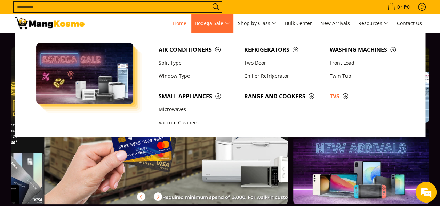
scroll to position [0, 553]
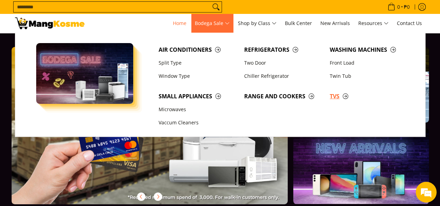
click at [344, 95] on span "TVs" at bounding box center [369, 96] width 79 height 9
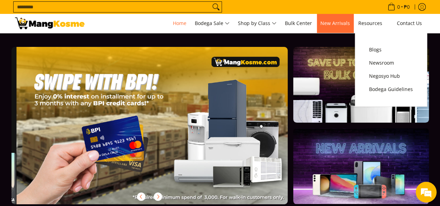
scroll to position [0, 553]
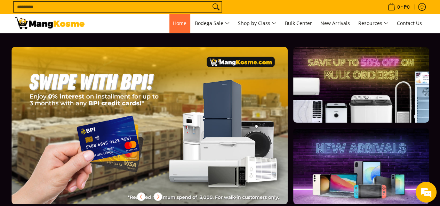
click at [177, 20] on span "Home" at bounding box center [180, 23] width 14 height 7
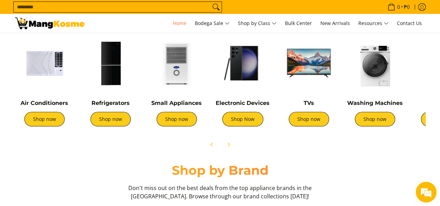
scroll to position [278, 0]
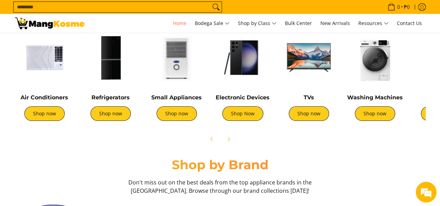
drag, startPoint x: 310, startPoint y: 143, endPoint x: 288, endPoint y: 143, distance: 21.6
click at [288, 143] on div at bounding box center [220, 139] width 411 height 15
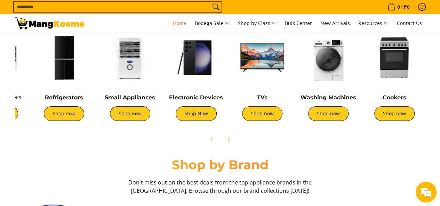
scroll to position [0, 65]
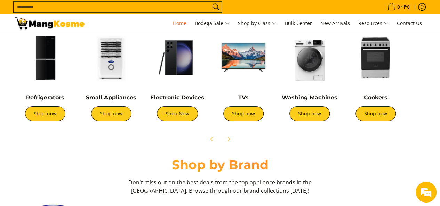
drag, startPoint x: 389, startPoint y: 93, endPoint x: 329, endPoint y: 92, distance: 59.9
click at [329, 92] on div "Washing Machines Shop now" at bounding box center [309, 78] width 59 height 100
click at [177, 117] on link "Shop Now" at bounding box center [177, 114] width 41 height 15
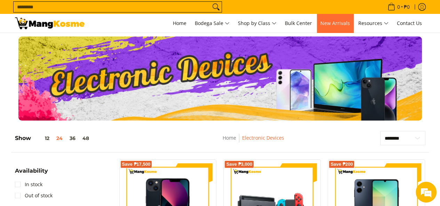
click at [331, 25] on span "New Arrivals" at bounding box center [336, 23] width 30 height 7
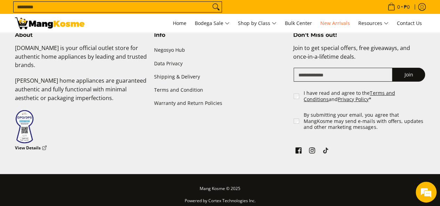
scroll to position [1130, 0]
